Goal: Task Accomplishment & Management: Manage account settings

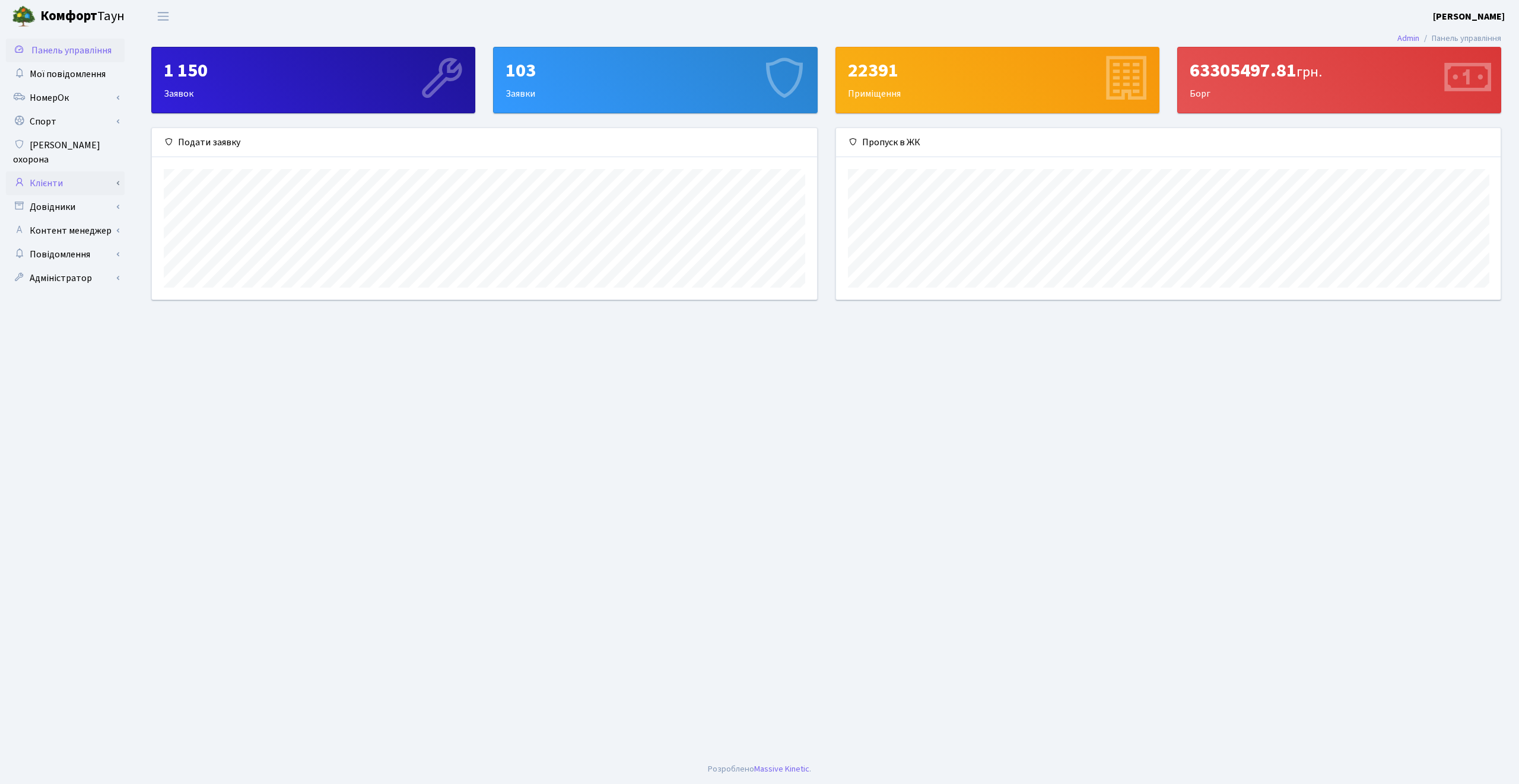
scroll to position [172, 664]
click at [80, 172] on link "Клієнти" at bounding box center [65, 183] width 119 height 24
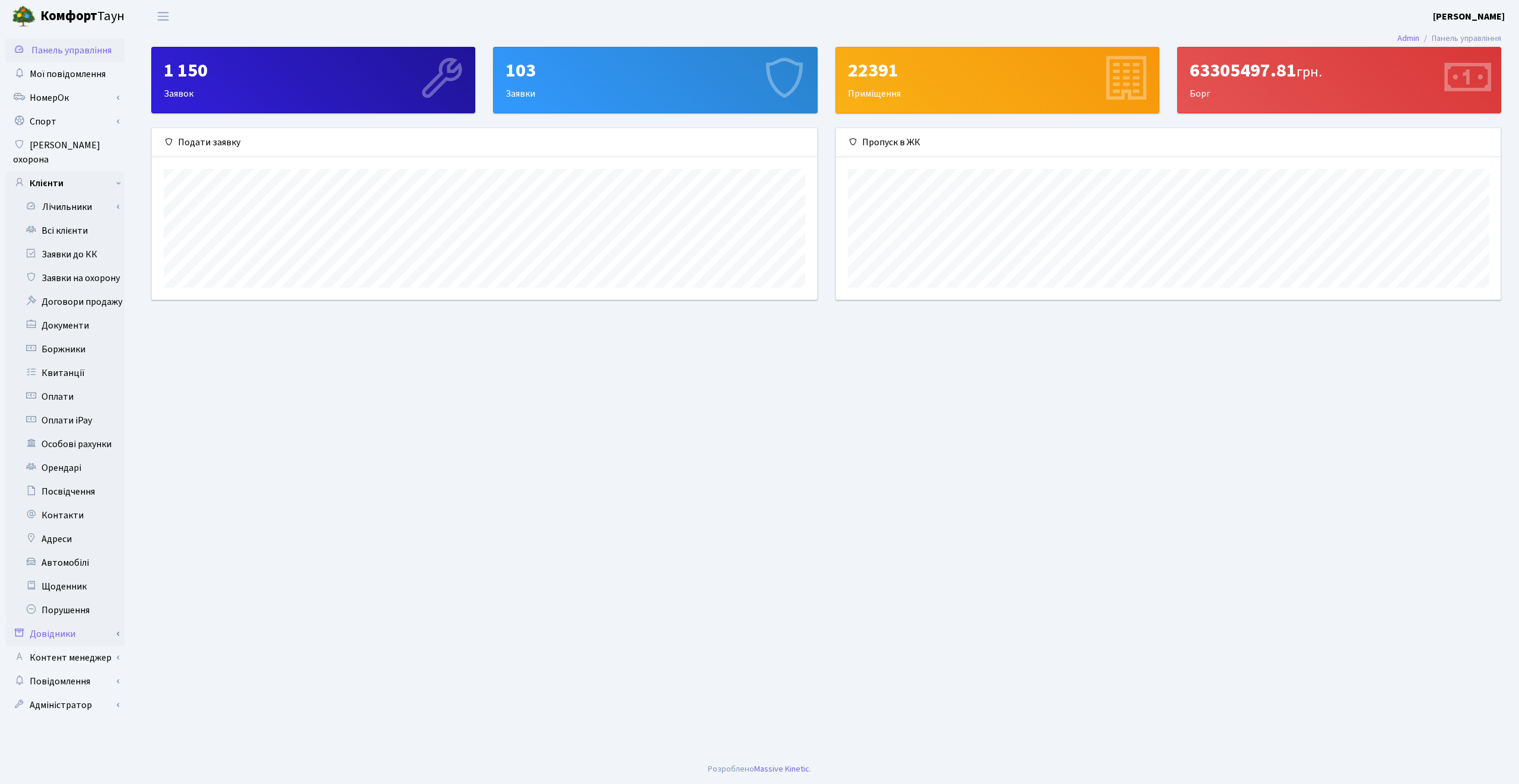
click at [63, 629] on link "Довідники" at bounding box center [65, 633] width 119 height 24
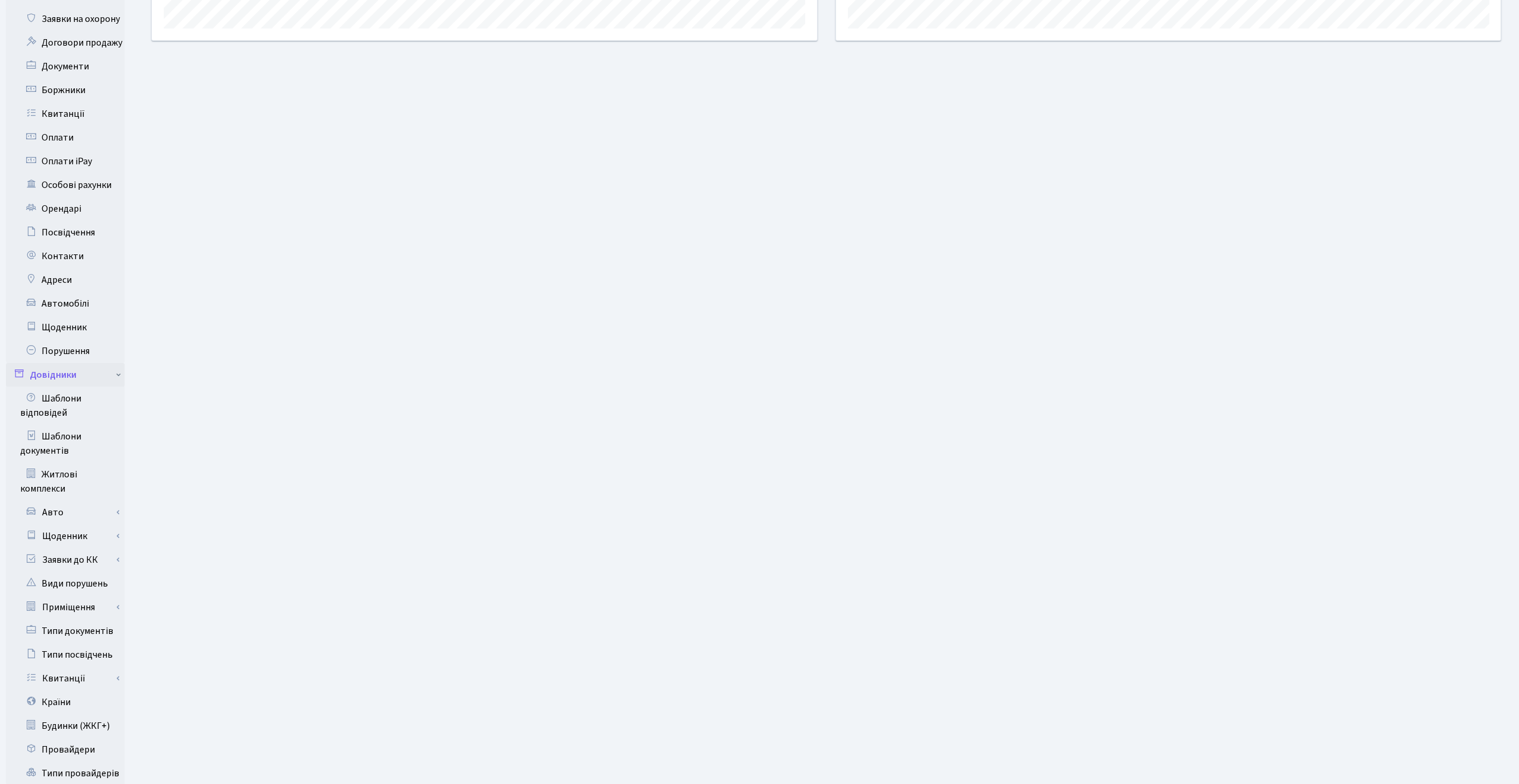
scroll to position [353, 0]
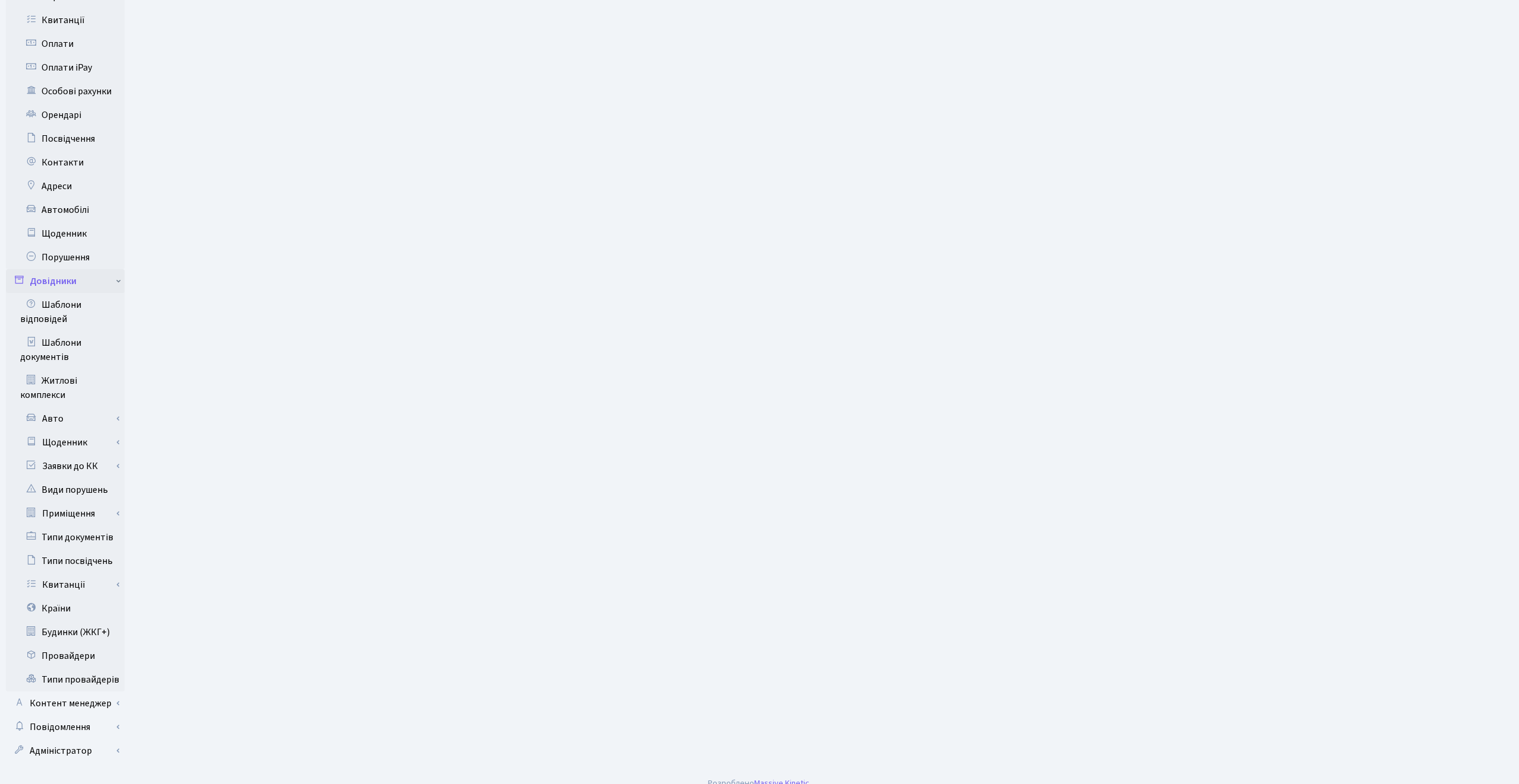
click at [78, 269] on link "Довідники" at bounding box center [65, 281] width 119 height 24
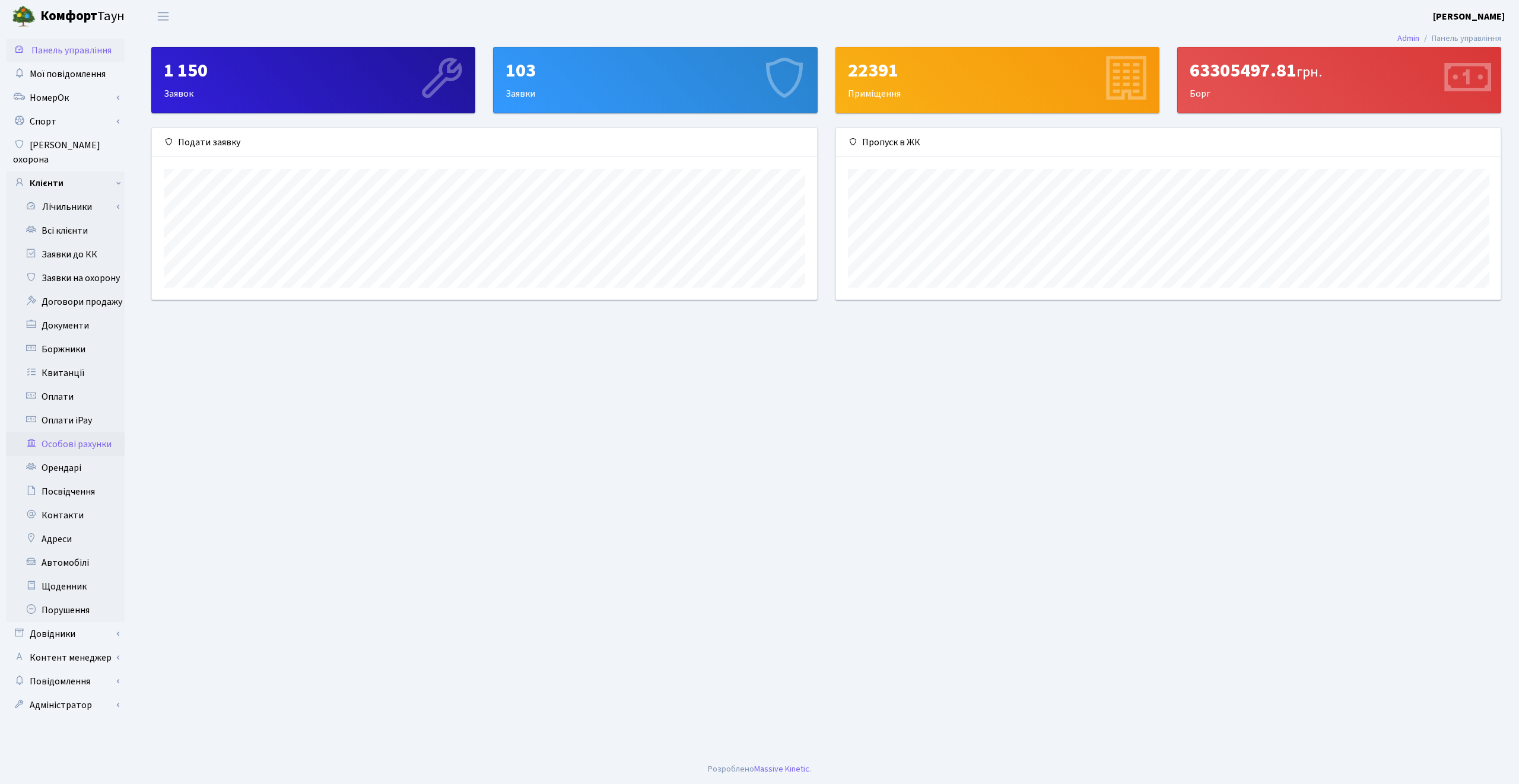
scroll to position [0, 0]
click at [92, 649] on link "Контент менеджер" at bounding box center [65, 658] width 119 height 24
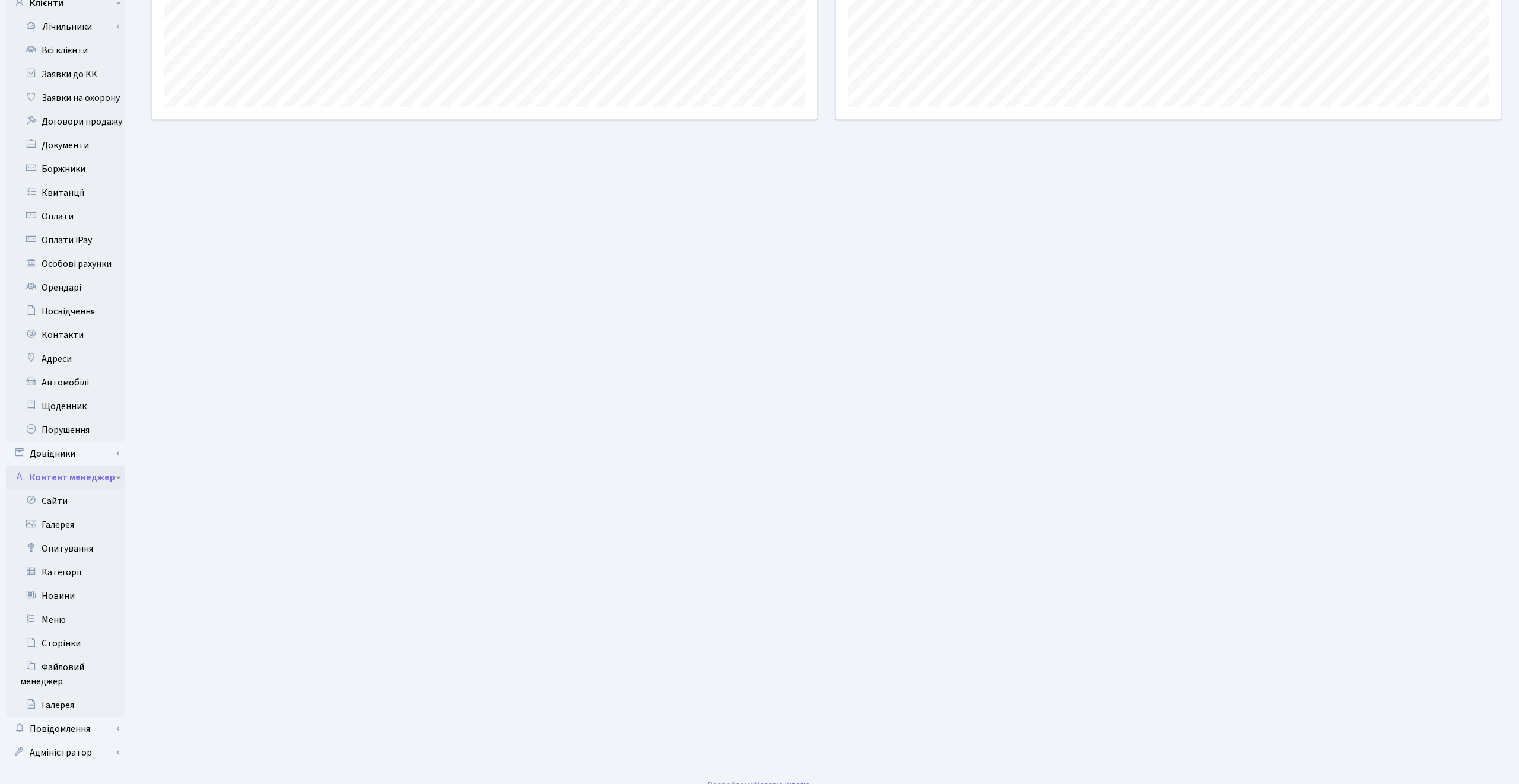
scroll to position [182, 0]
click at [78, 535] on link "Опитування" at bounding box center [65, 546] width 119 height 24
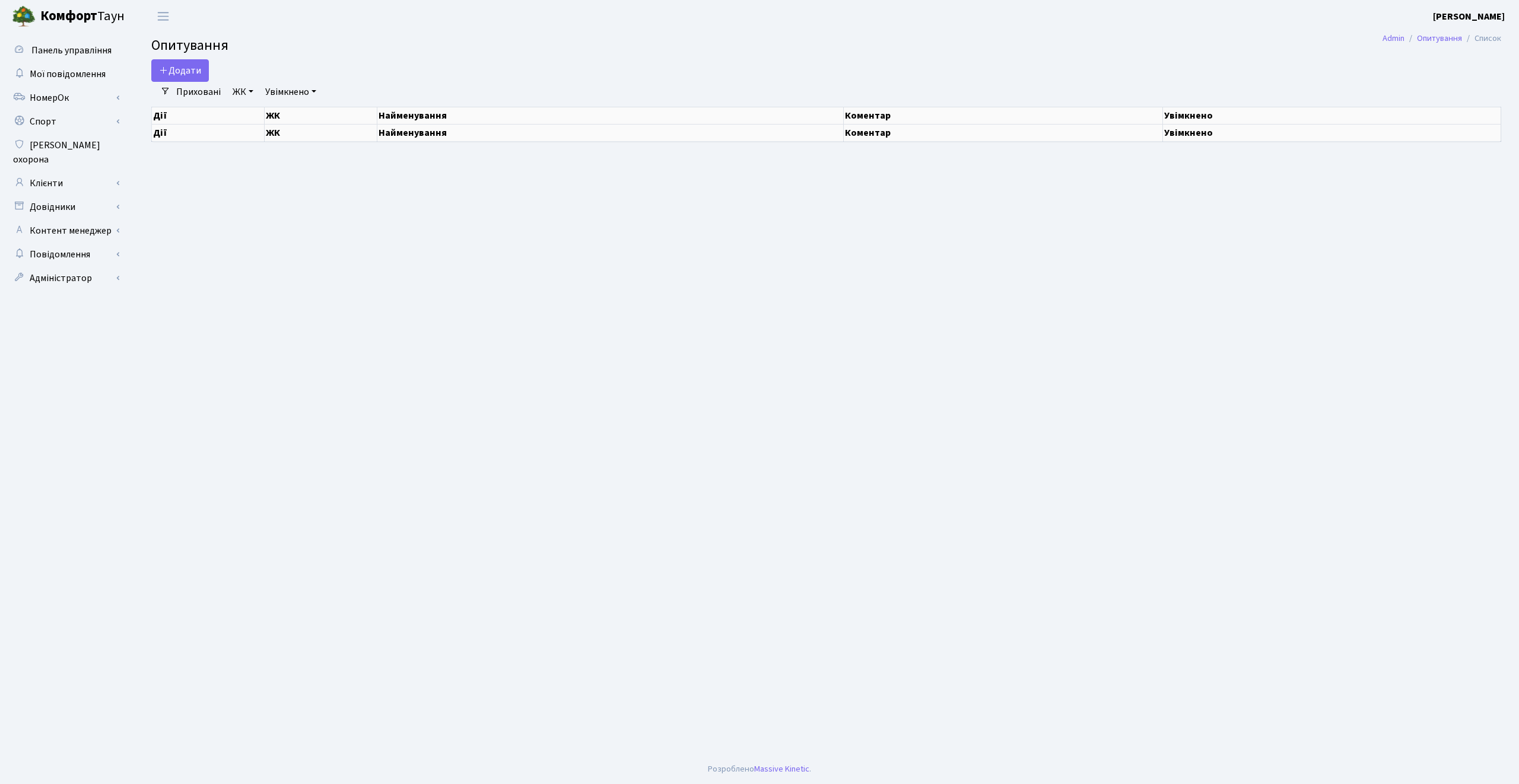
select select "25"
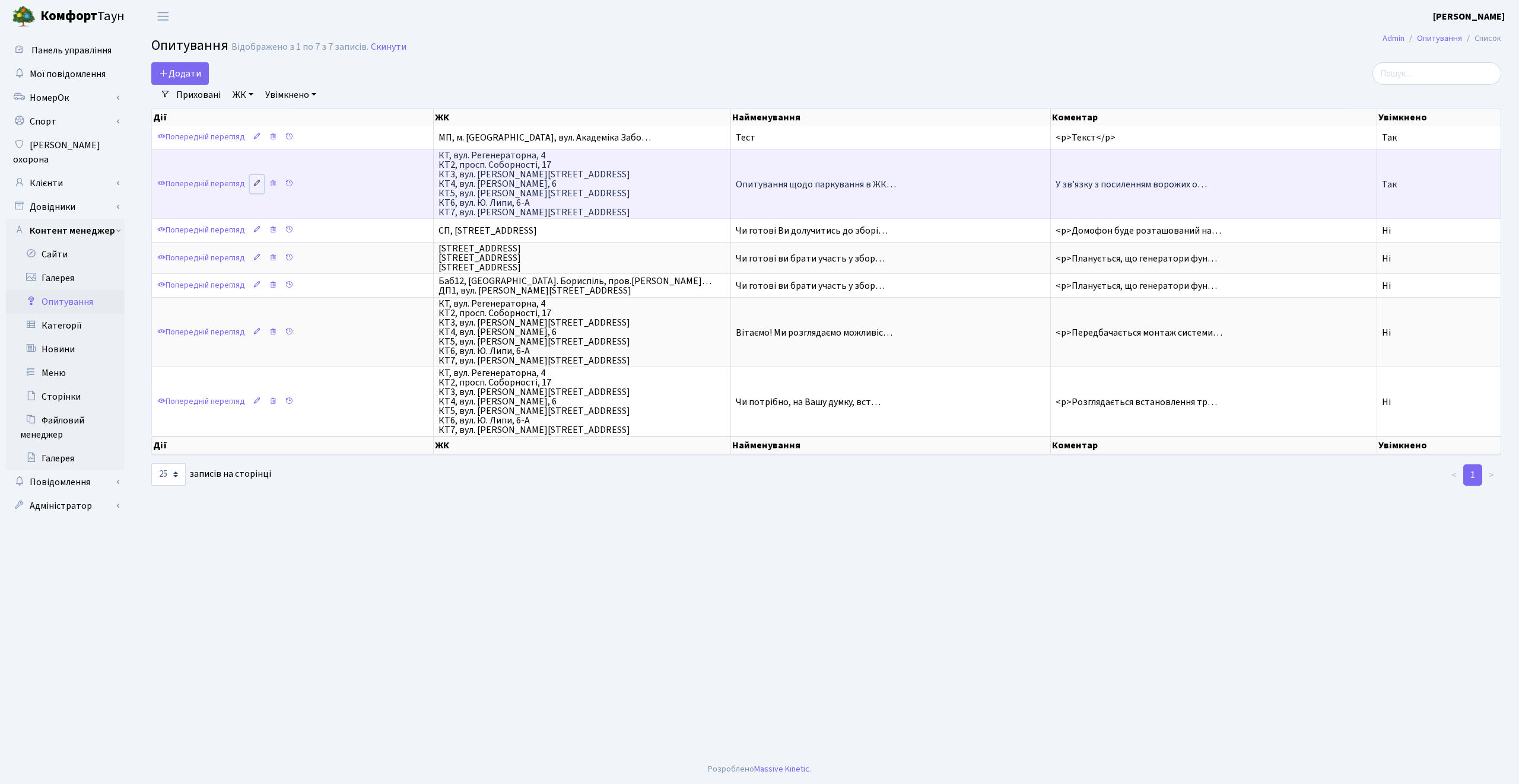
click at [259, 182] on icon at bounding box center [257, 183] width 9 height 9
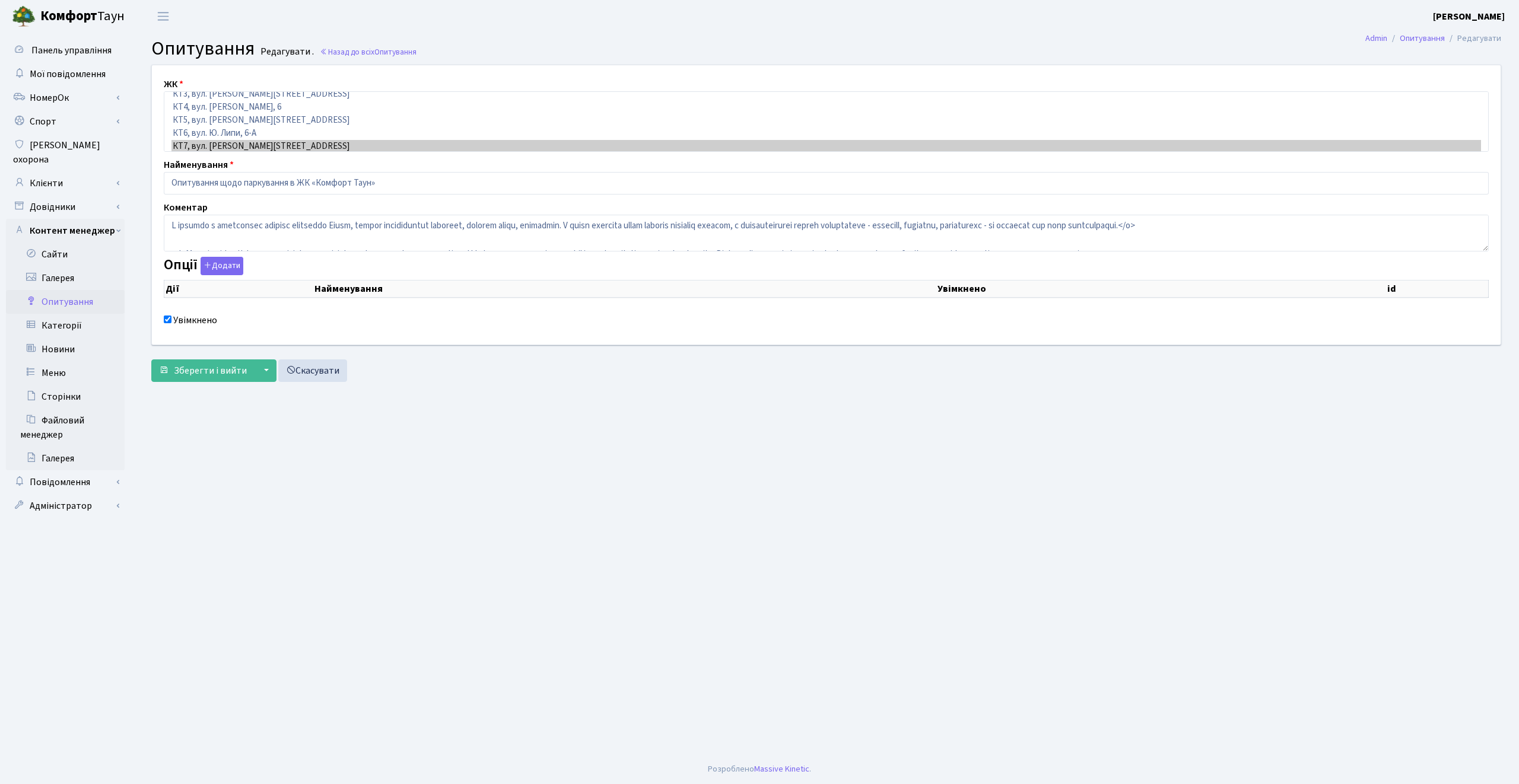
checkbox input "true"
select select "25"
